Goal: Information Seeking & Learning: Learn about a topic

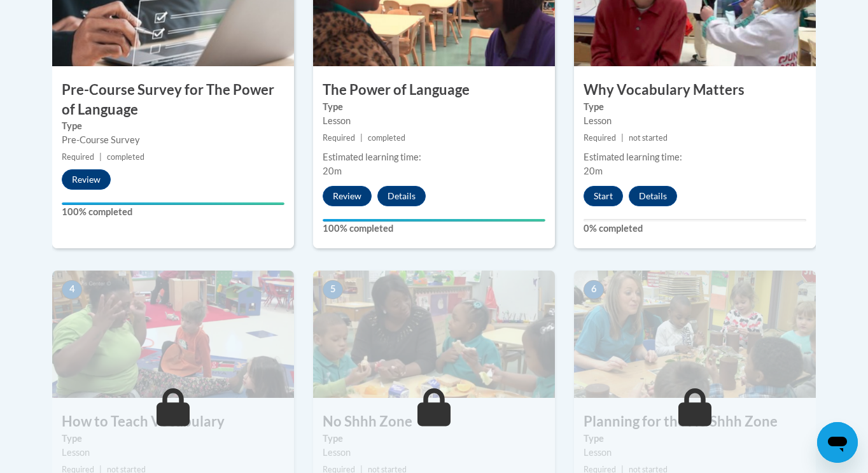
scroll to position [488, 0]
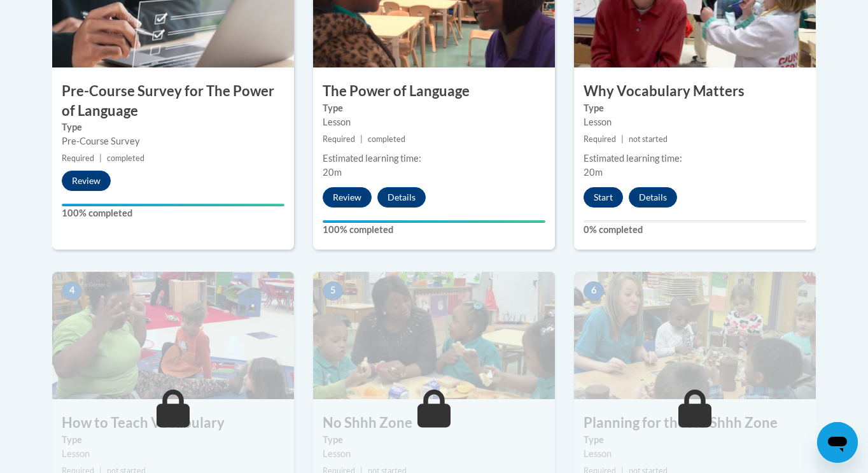
click at [605, 196] on button "Start" at bounding box center [603, 197] width 39 height 20
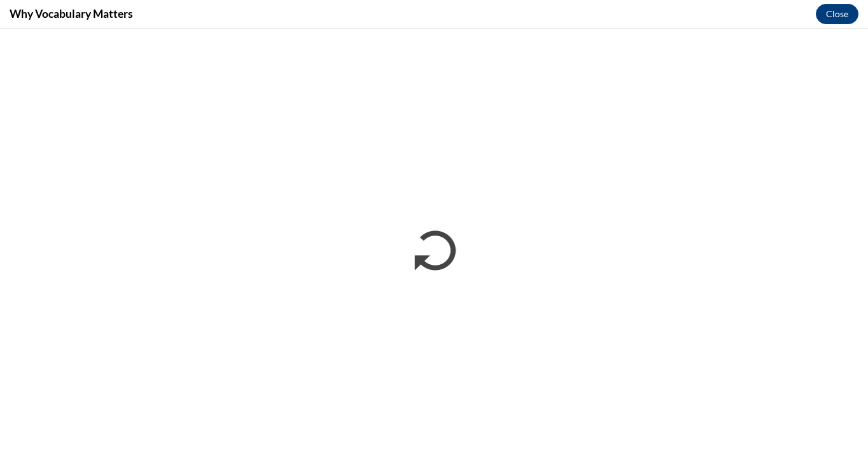
scroll to position [0, 0]
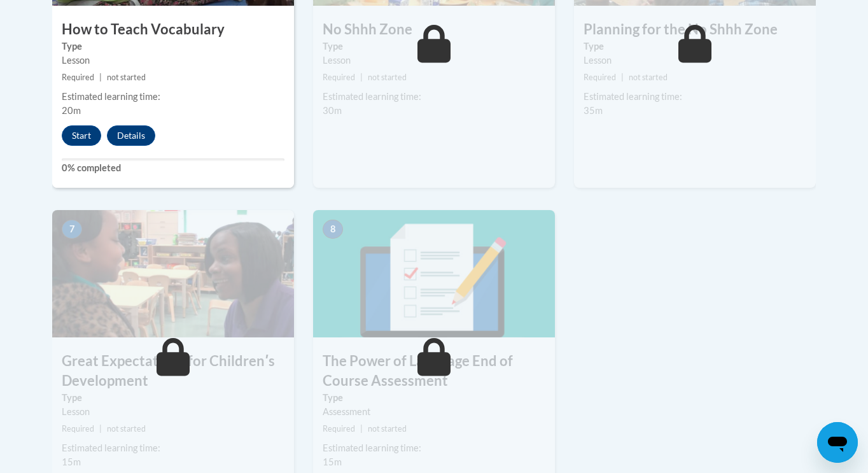
scroll to position [883, 0]
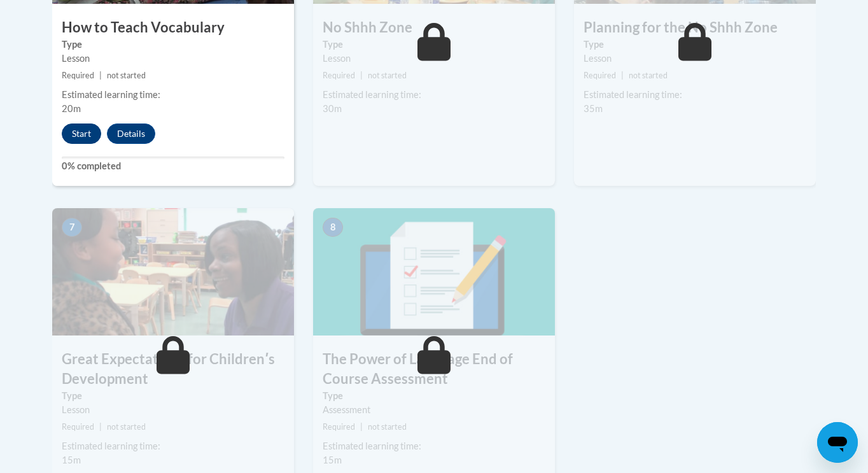
click at [81, 134] on button "Start" at bounding box center [81, 134] width 39 height 20
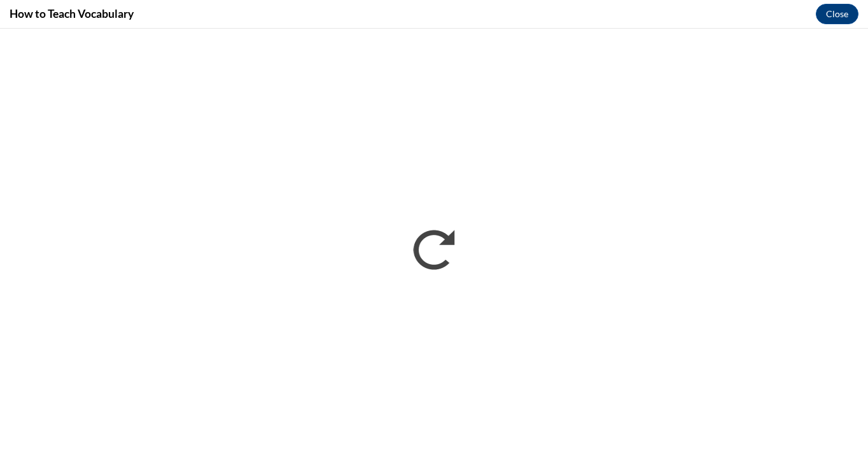
scroll to position [0, 0]
